Goal: Entertainment & Leisure: Consume media (video, audio)

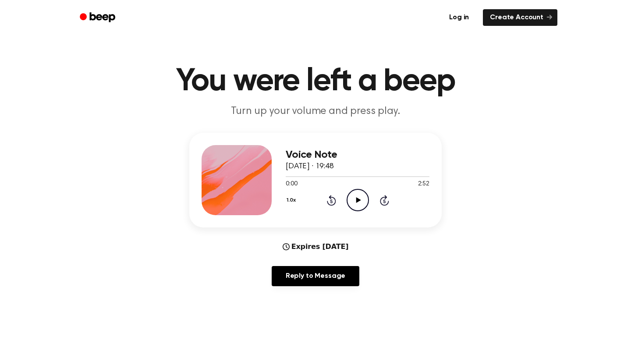
scroll to position [5, 0]
click at [360, 201] on icon "Play Audio" at bounding box center [357, 199] width 22 height 22
click at [355, 201] on icon "Pause Audio" at bounding box center [357, 199] width 22 height 22
click at [355, 201] on icon "Play Audio" at bounding box center [357, 199] width 22 height 22
click at [356, 200] on icon at bounding box center [358, 200] width 4 height 6
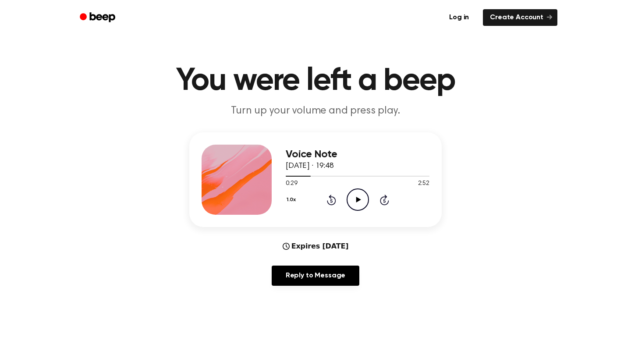
click at [356, 200] on icon "Play Audio" at bounding box center [357, 199] width 22 height 22
click at [360, 200] on icon "Pause Audio" at bounding box center [357, 199] width 22 height 22
click at [357, 202] on icon "Play Audio" at bounding box center [357, 199] width 22 height 22
click at [361, 205] on icon "Pause Audio" at bounding box center [357, 199] width 22 height 22
click at [350, 194] on icon "Play Audio" at bounding box center [357, 199] width 22 height 22
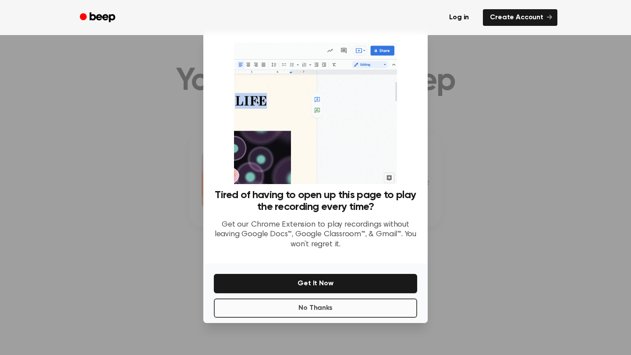
click at [338, 307] on button "No Thanks" at bounding box center [315, 307] width 203 height 19
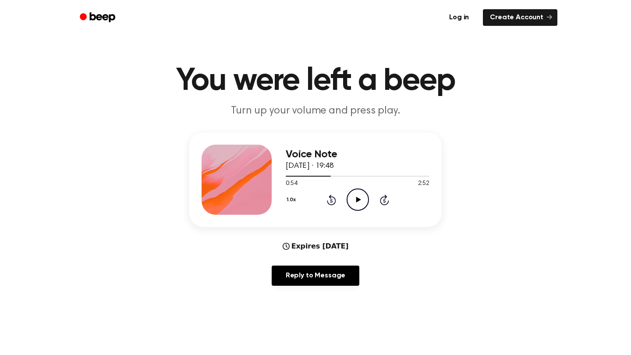
click at [361, 187] on div "0:54 2:52" at bounding box center [358, 183] width 144 height 9
click at [360, 194] on icon "Play Audio" at bounding box center [357, 199] width 22 height 22
click at [360, 194] on icon "Pause Audio" at bounding box center [357, 199] width 22 height 22
click at [356, 200] on icon "Play Audio" at bounding box center [357, 199] width 22 height 22
click at [356, 198] on icon at bounding box center [358, 200] width 4 height 6
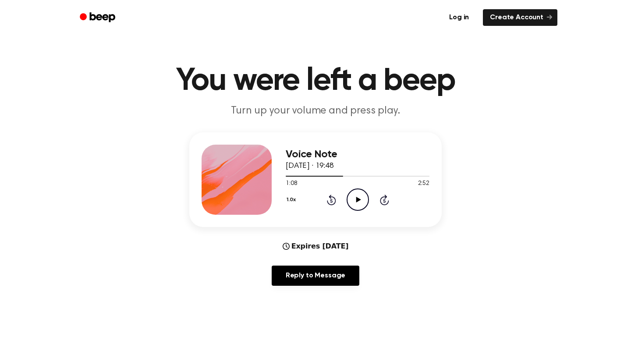
click at [356, 198] on icon at bounding box center [358, 200] width 5 height 6
click at [333, 198] on icon at bounding box center [331, 199] width 9 height 11
click at [333, 197] on icon at bounding box center [331, 199] width 9 height 11
click at [351, 204] on icon "Pause Audio" at bounding box center [357, 199] width 22 height 22
click at [353, 200] on icon "Play Audio" at bounding box center [357, 199] width 22 height 22
